Goal: Complete application form: Complete application form

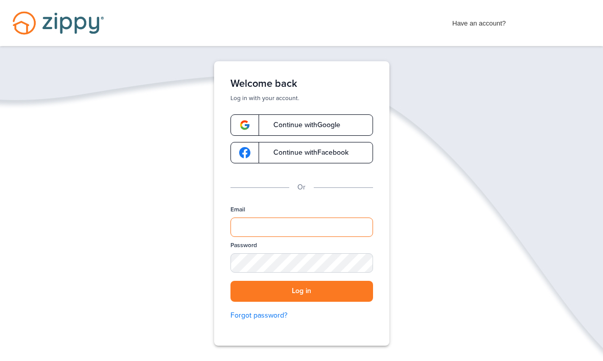
click at [257, 228] on input "Email" at bounding box center [301, 227] width 143 height 19
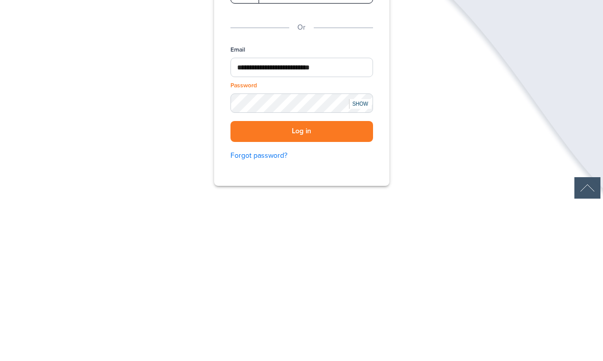
click at [367, 259] on div "SHOW" at bounding box center [360, 264] width 22 height 10
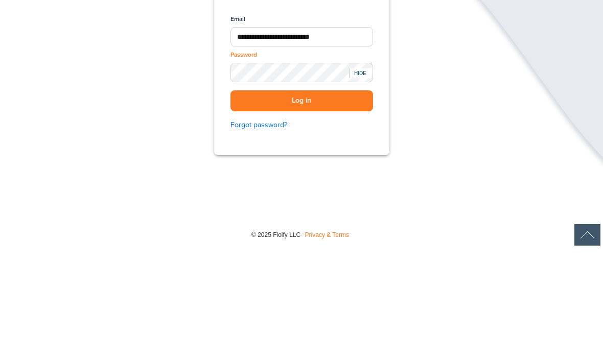
click at [340, 203] on button "Log in" at bounding box center [301, 213] width 143 height 21
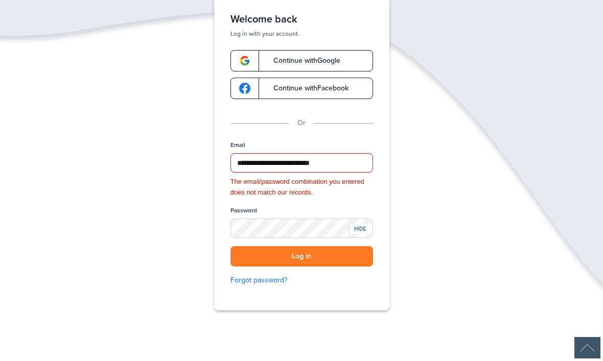
scroll to position [64, 0]
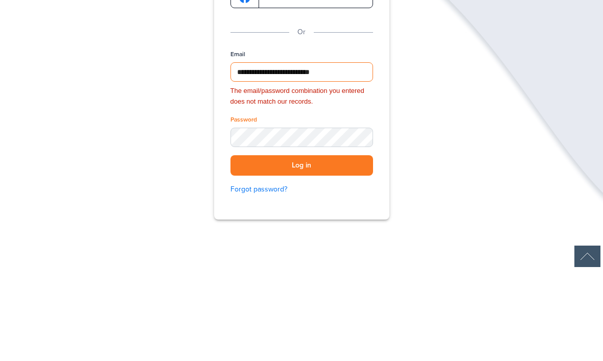
click at [355, 154] on input "**********" at bounding box center [301, 163] width 143 height 19
type input "*******"
click at [333, 247] on button "Log in" at bounding box center [301, 257] width 143 height 21
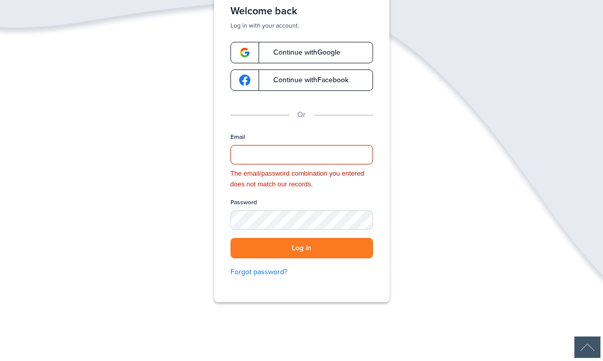
click at [331, 242] on button "Log in" at bounding box center [301, 249] width 143 height 21
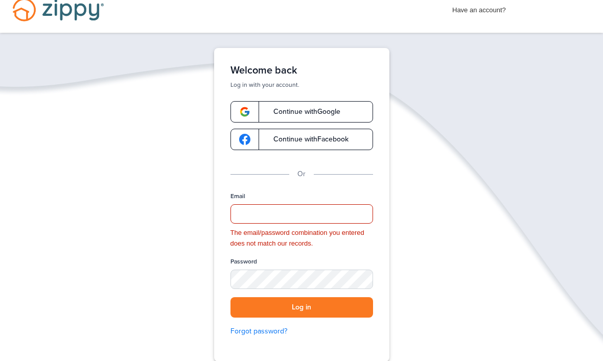
scroll to position [0, 0]
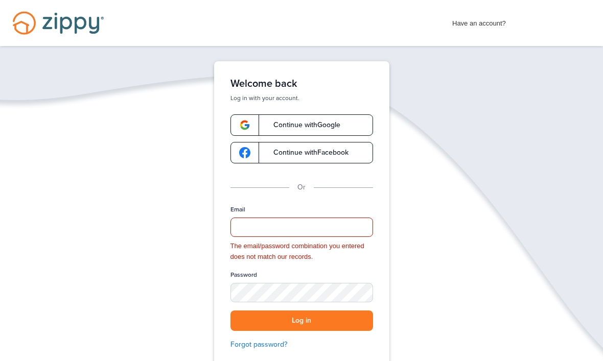
click at [291, 160] on link "Continue with Facebook" at bounding box center [301, 152] width 143 height 21
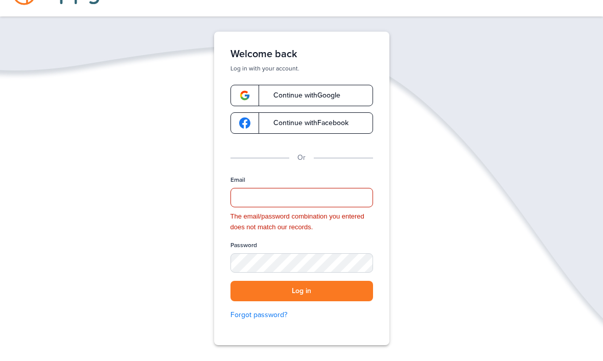
scroll to position [30, 0]
click at [403, 246] on div "Welcome back Log in with your account. Continue with Google Continue with Faceb…" at bounding box center [301, 188] width 204 height 314
click at [304, 121] on span "Continue with Facebook" at bounding box center [305, 122] width 85 height 7
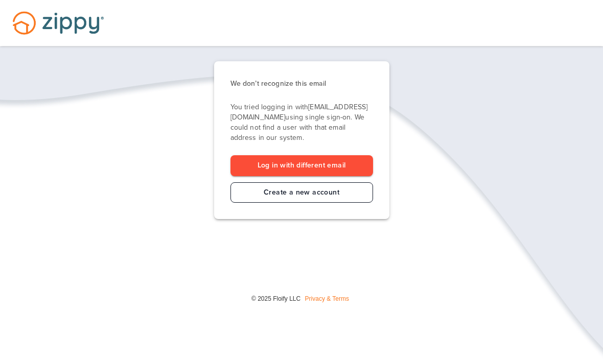
click at [321, 194] on link "Create a new account" at bounding box center [301, 192] width 143 height 21
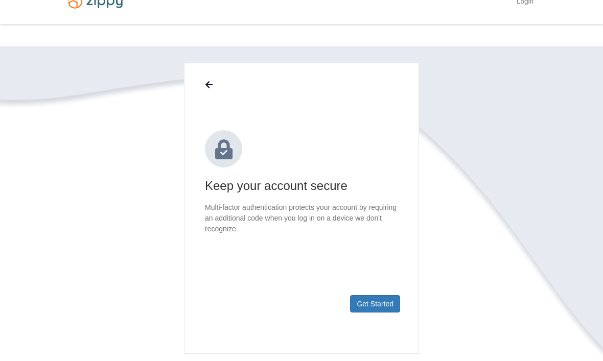
scroll to position [22, 0]
click at [380, 307] on button "Get Started" at bounding box center [375, 303] width 50 height 17
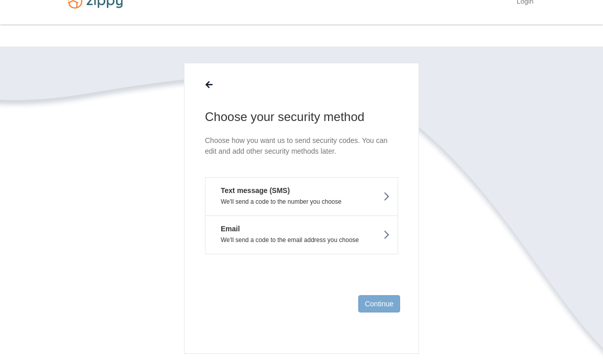
click at [597, 268] on body "Login × × Choose your security method Text message (SMS) Email Continue © 2025 ×" at bounding box center [301, 222] width 603 height 489
click at [391, 204] on button "Text message (SMS) We'll send a code to the number you choose" at bounding box center [301, 196] width 193 height 38
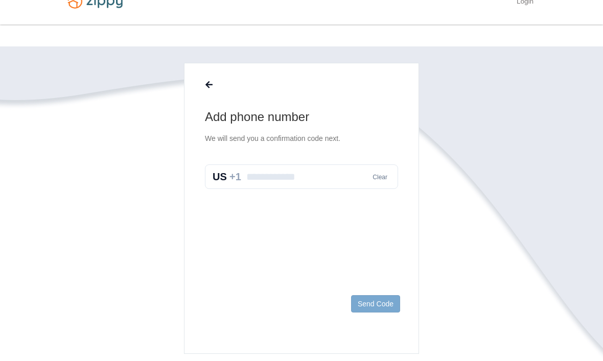
click at [260, 180] on input "text" at bounding box center [301, 177] width 193 height 25
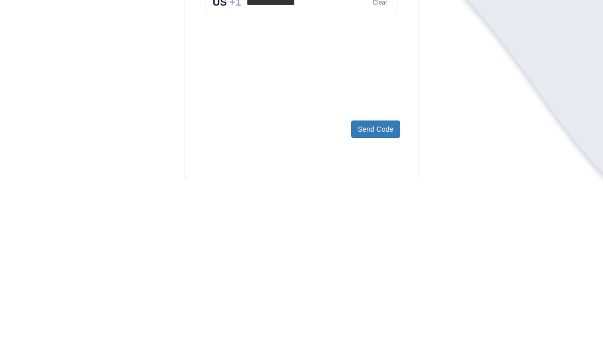
type input "**********"
click at [376, 296] on button "Send Code" at bounding box center [375, 304] width 49 height 17
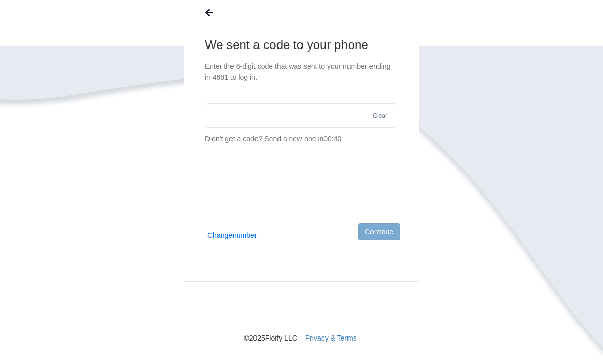
click at [232, 115] on input "text" at bounding box center [301, 116] width 193 height 25
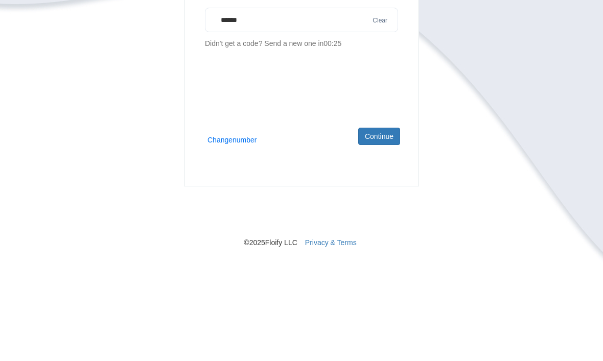
type input "******"
click at [381, 224] on button "Continue" at bounding box center [379, 232] width 42 height 17
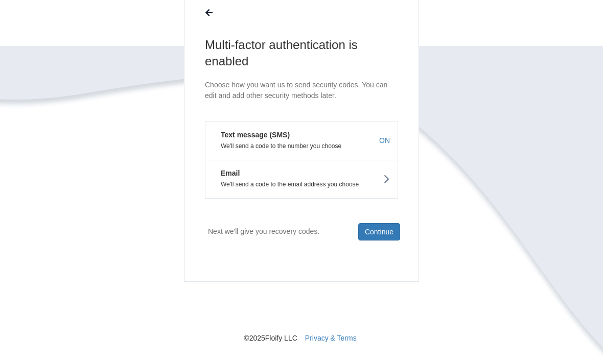
click at [387, 236] on button "Continue" at bounding box center [379, 232] width 42 height 17
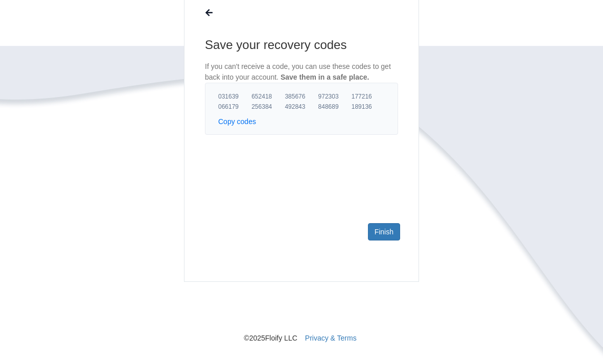
click at [386, 231] on link "Finish" at bounding box center [384, 232] width 32 height 17
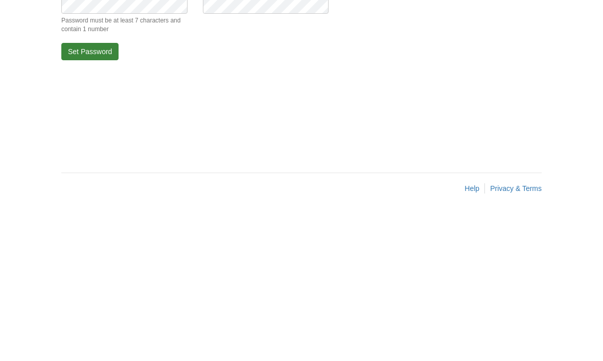
scroll to position [34, 0]
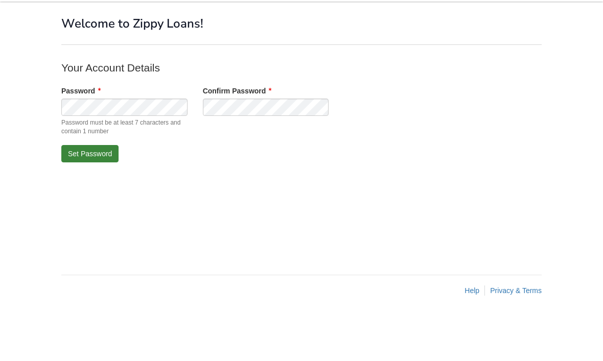
click at [92, 190] on button "Set Password" at bounding box center [89, 198] width 57 height 17
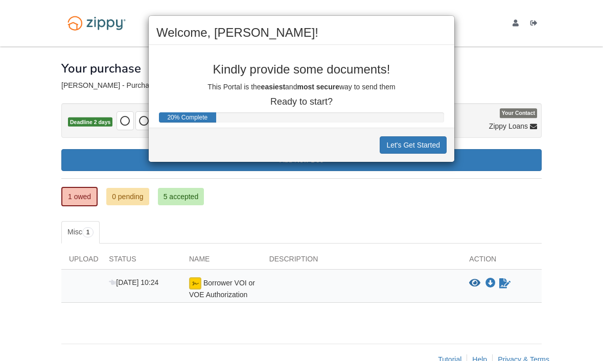
click at [411, 149] on button "Let's Get Started" at bounding box center [413, 144] width 67 height 17
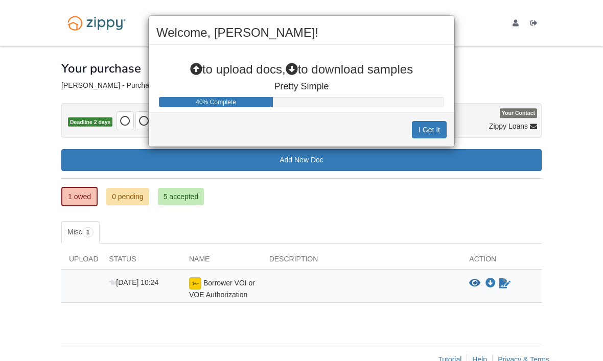
click at [436, 136] on button "I Get It" at bounding box center [429, 129] width 35 height 17
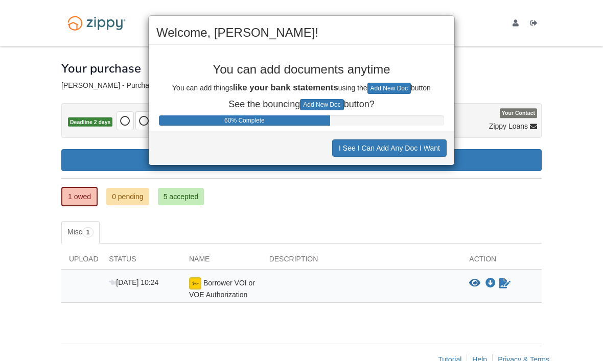
click at [413, 147] on button "I See I Can Add Any Doc I Want" at bounding box center [389, 147] width 114 height 17
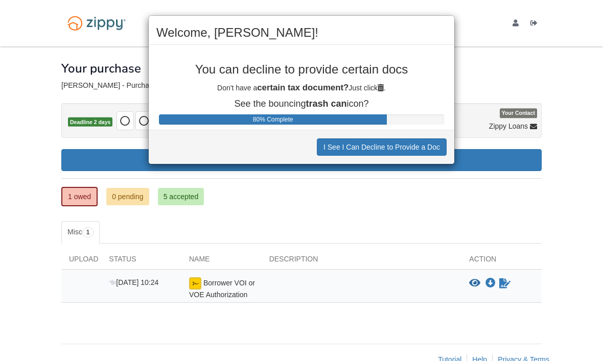
click at [482, 286] on div "Welcome, David! You can decline to provide certain docs Don't have a certain ta…" at bounding box center [301, 180] width 603 height 361
click at [411, 152] on button "I See I Can Decline to Provide a Doc" at bounding box center [382, 146] width 130 height 17
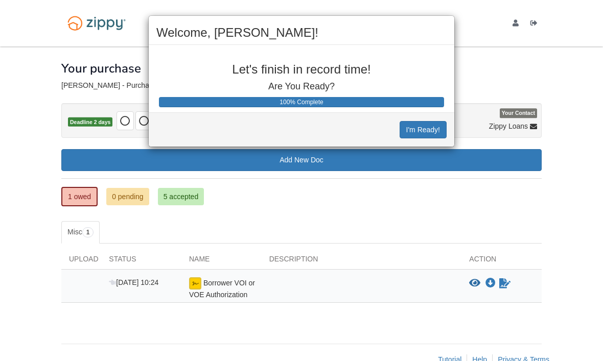
click at [424, 136] on button "I'm Ready!" at bounding box center [423, 129] width 47 height 17
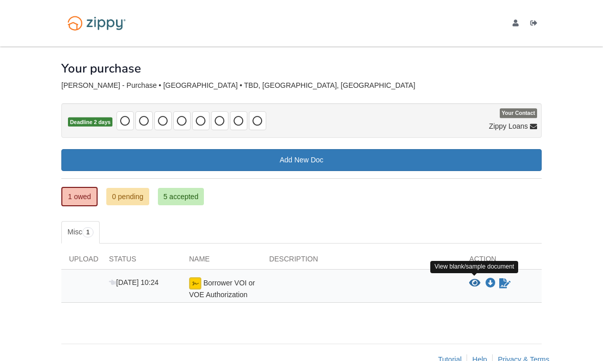
click at [474, 287] on icon "View Borrower VOI or VOE Authorization" at bounding box center [474, 283] width 11 height 10
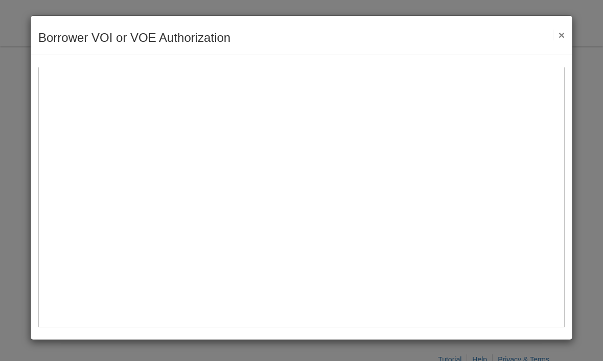
scroll to position [434, 0]
click at [564, 35] on button "×" at bounding box center [559, 35] width 12 height 11
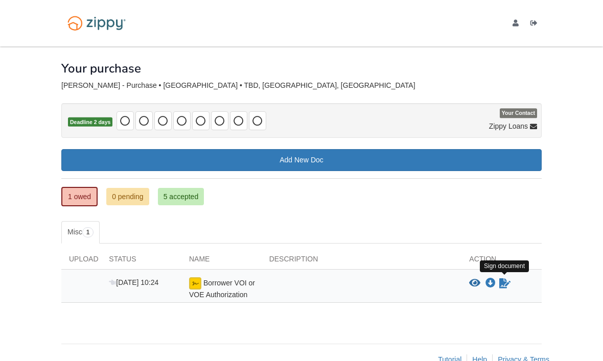
click at [511, 284] on link "Sign document" at bounding box center [504, 283] width 13 height 12
click at [224, 281] on span "Borrower VOI or VOE Authorization" at bounding box center [222, 289] width 66 height 20
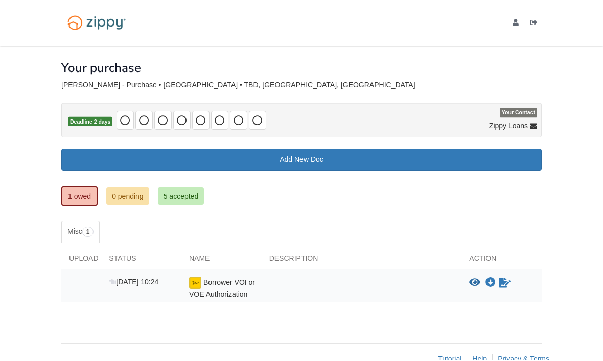
click at [510, 330] on div "× × × Pending Add Document Notice document will be included in the email sent t…" at bounding box center [301, 189] width 480 height 287
click at [514, 334] on div "× × × Pending Add Document Notice document will be included in the email sent t…" at bounding box center [301, 189] width 480 height 287
click at [480, 280] on icon "View Borrower VOI or VOE Authorization" at bounding box center [474, 283] width 11 height 10
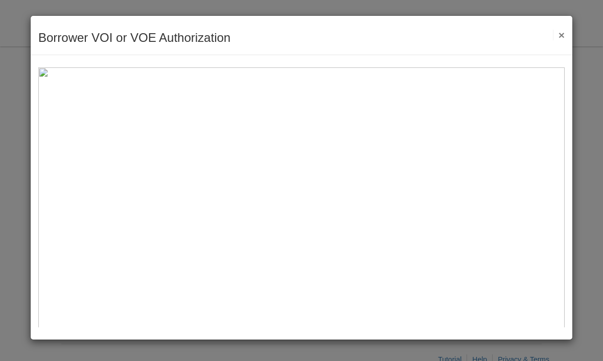
scroll to position [-2, 0]
click at [564, 31] on button "×" at bounding box center [559, 35] width 12 height 11
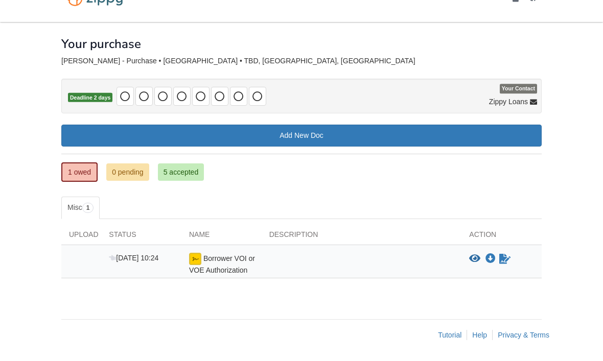
scroll to position [34, 0]
click at [188, 164] on link "5 accepted" at bounding box center [181, 172] width 46 height 17
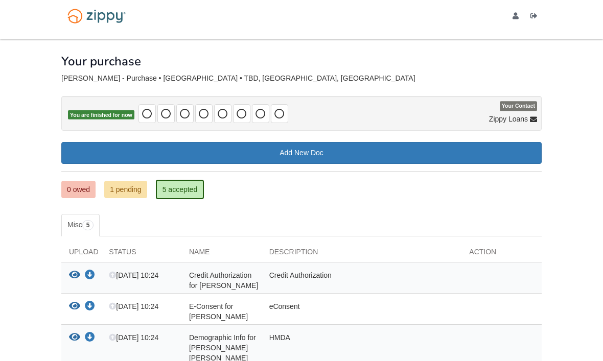
scroll to position [7, 0]
click at [341, 152] on link "Add New Doc" at bounding box center [301, 153] width 480 height 22
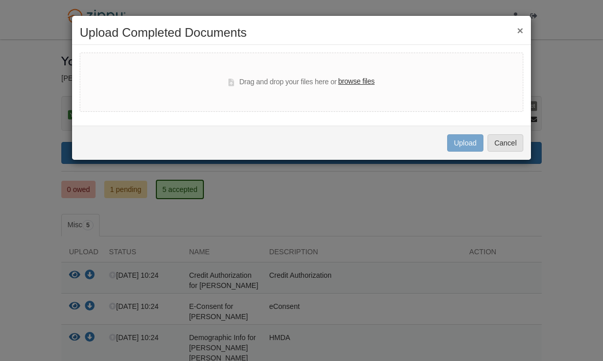
click at [519, 36] on button "×" at bounding box center [520, 30] width 6 height 11
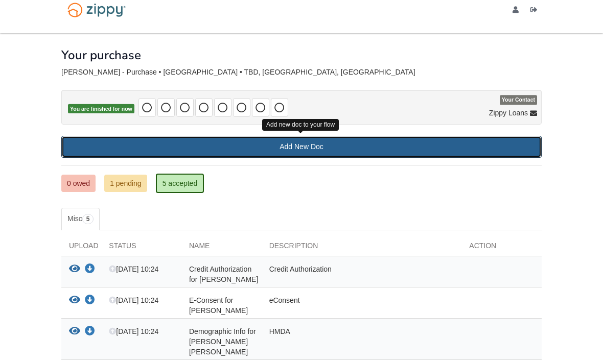
scroll to position [0, 0]
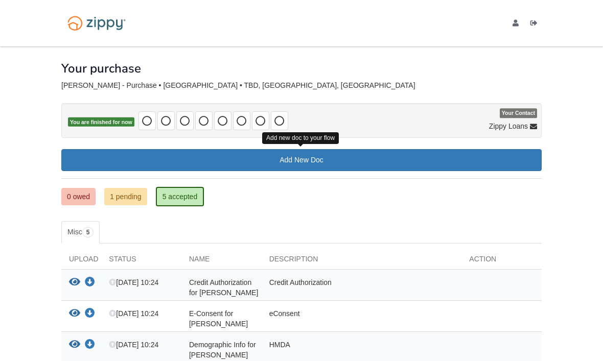
click at [189, 297] on span "Demographic Info for [PERSON_NAME] [PERSON_NAME]" at bounding box center [223, 287] width 69 height 18
click at [181, 356] on div "Demographic Info for [PERSON_NAME] [PERSON_NAME]" at bounding box center [221, 355] width 80 height 31
click at [184, 356] on div "Demographic Info for [PERSON_NAME] [PERSON_NAME]" at bounding box center [221, 355] width 80 height 31
